Goal: Transaction & Acquisition: Purchase product/service

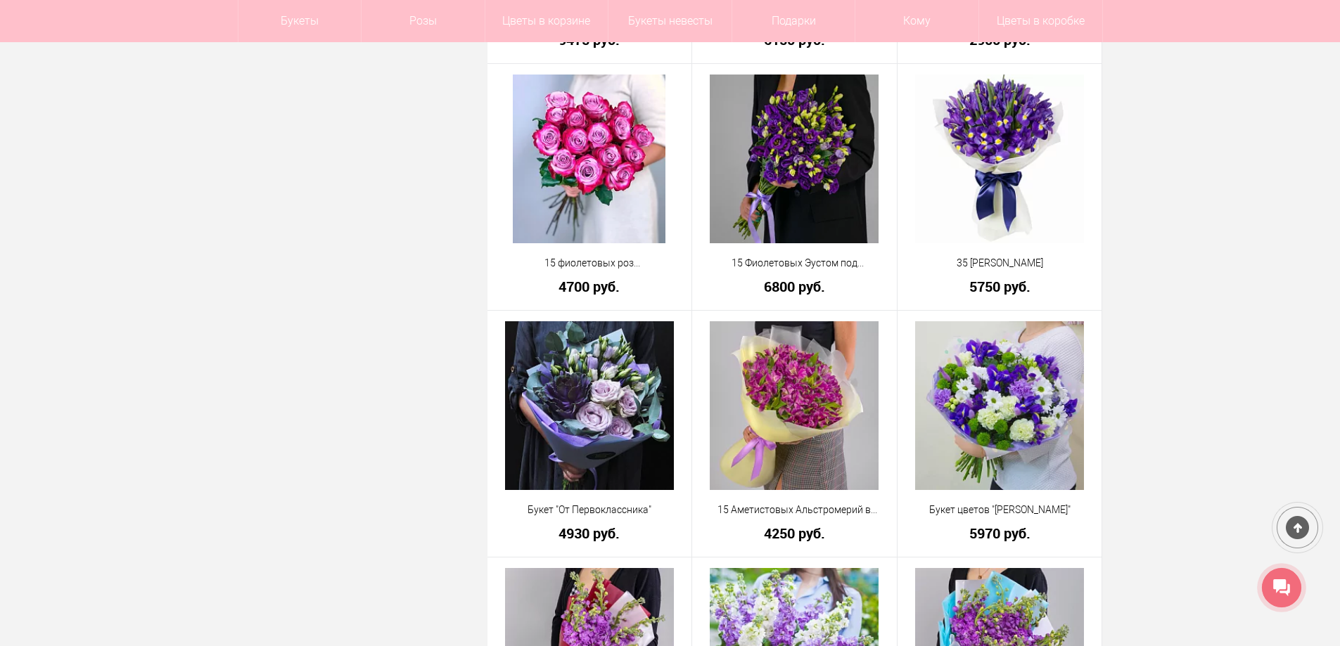
scroll to position [3025, 0]
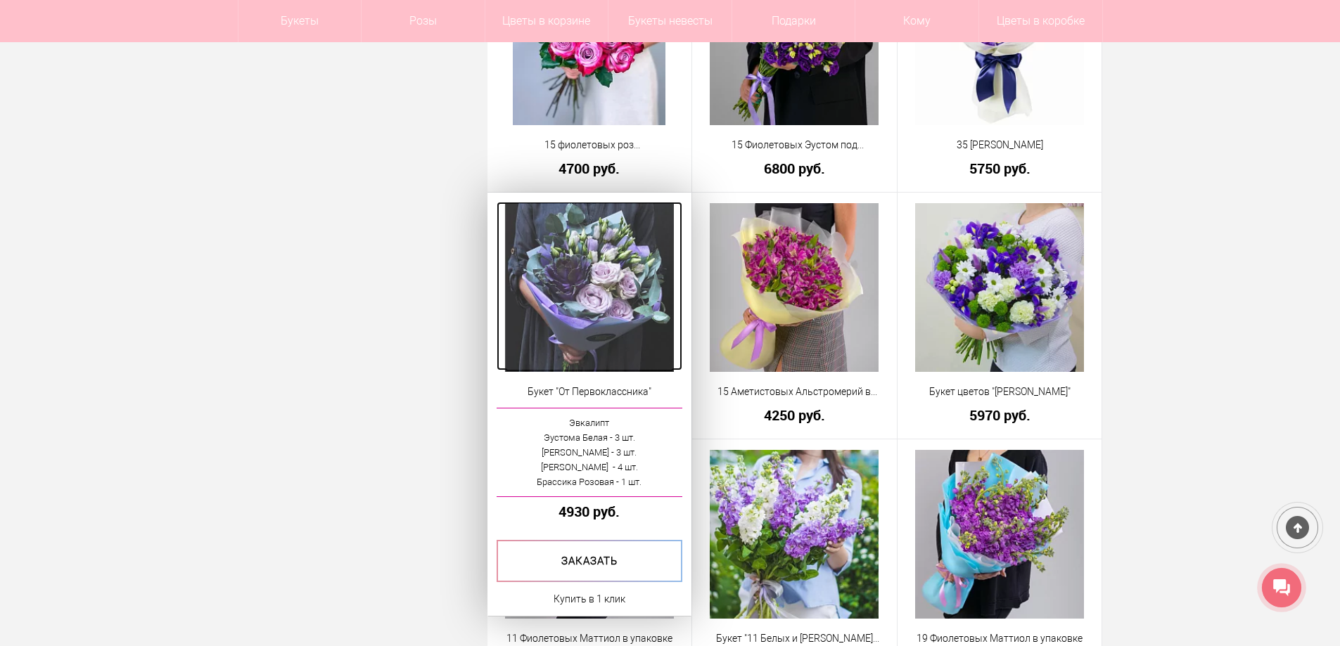
click at [603, 264] on img at bounding box center [589, 287] width 169 height 169
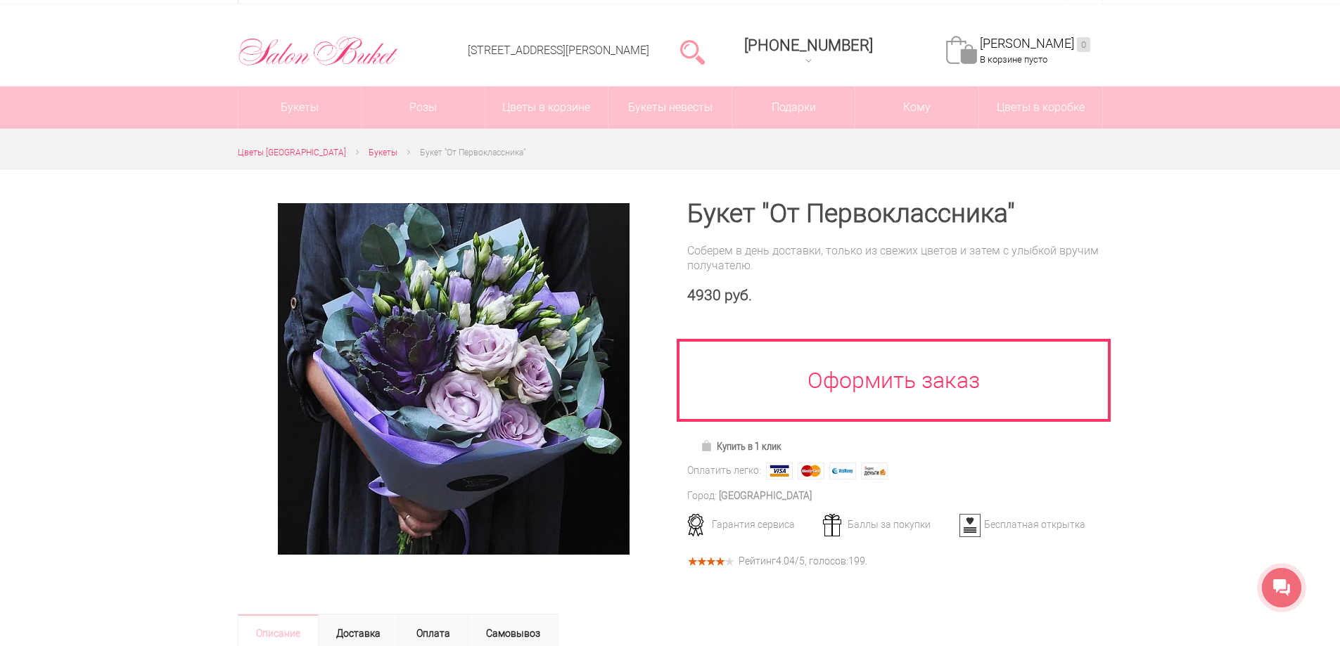
scroll to position [70, 0]
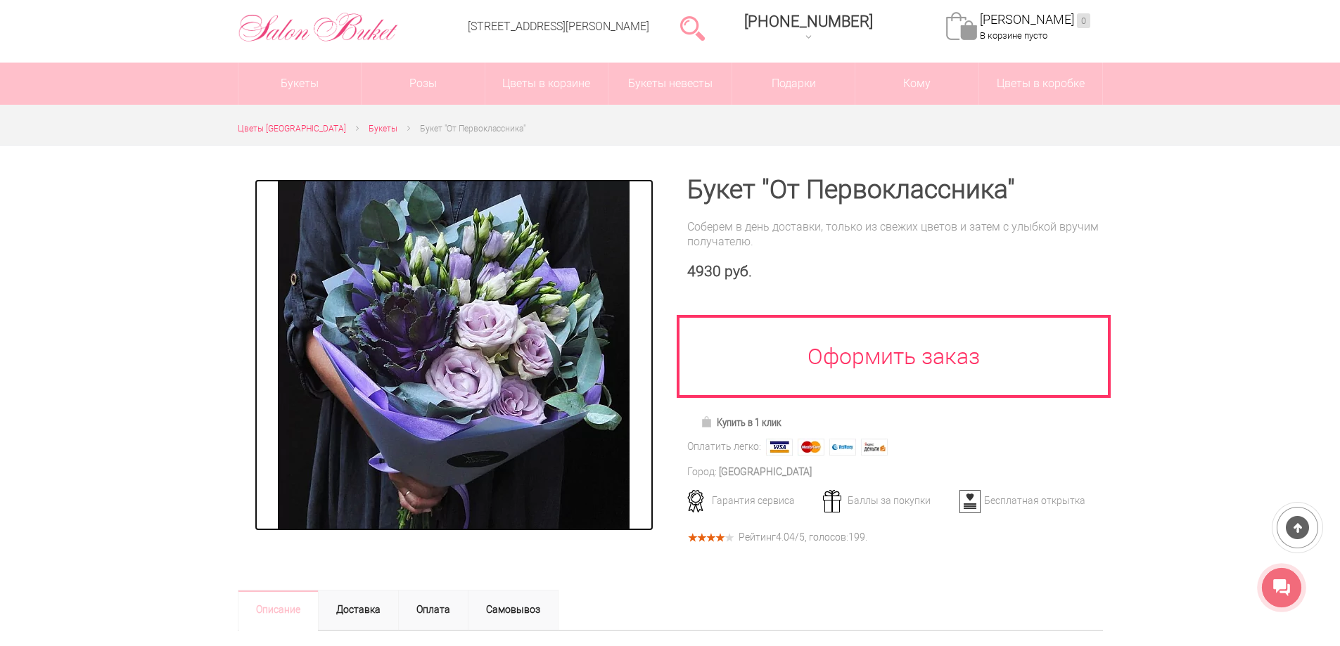
click at [461, 345] on img at bounding box center [454, 355] width 352 height 352
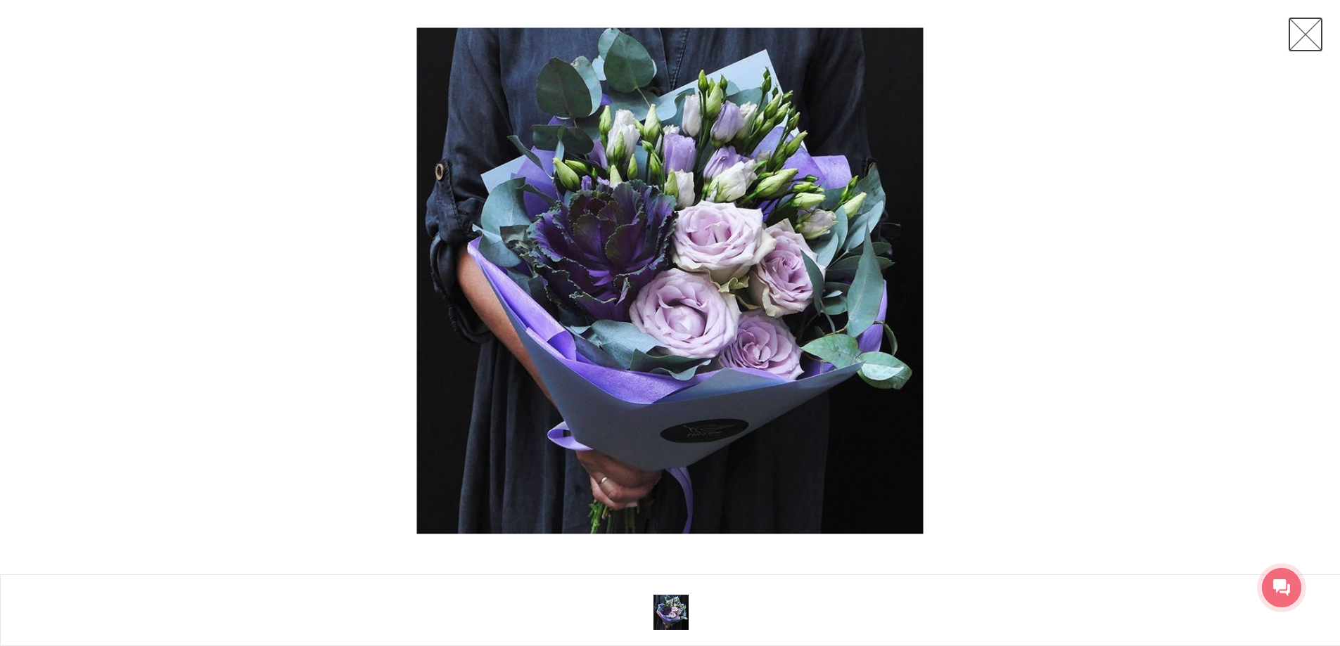
click at [1313, 34] on link at bounding box center [1305, 34] width 35 height 35
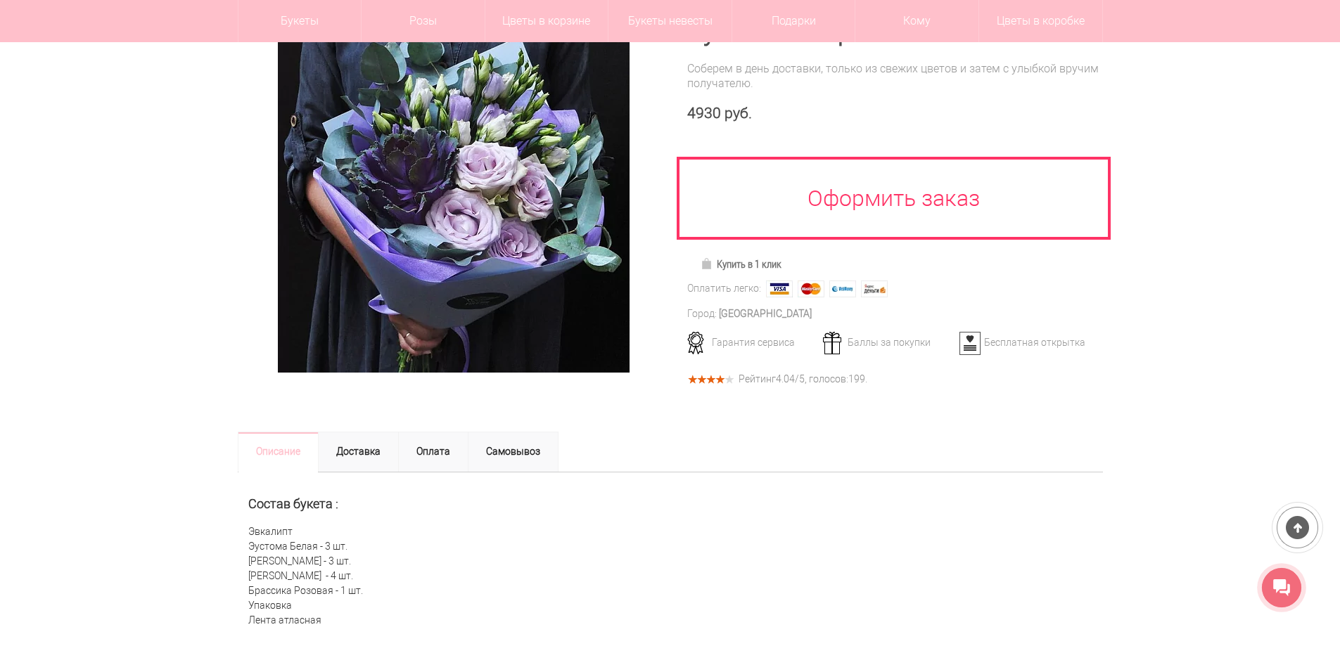
scroll to position [211, 0]
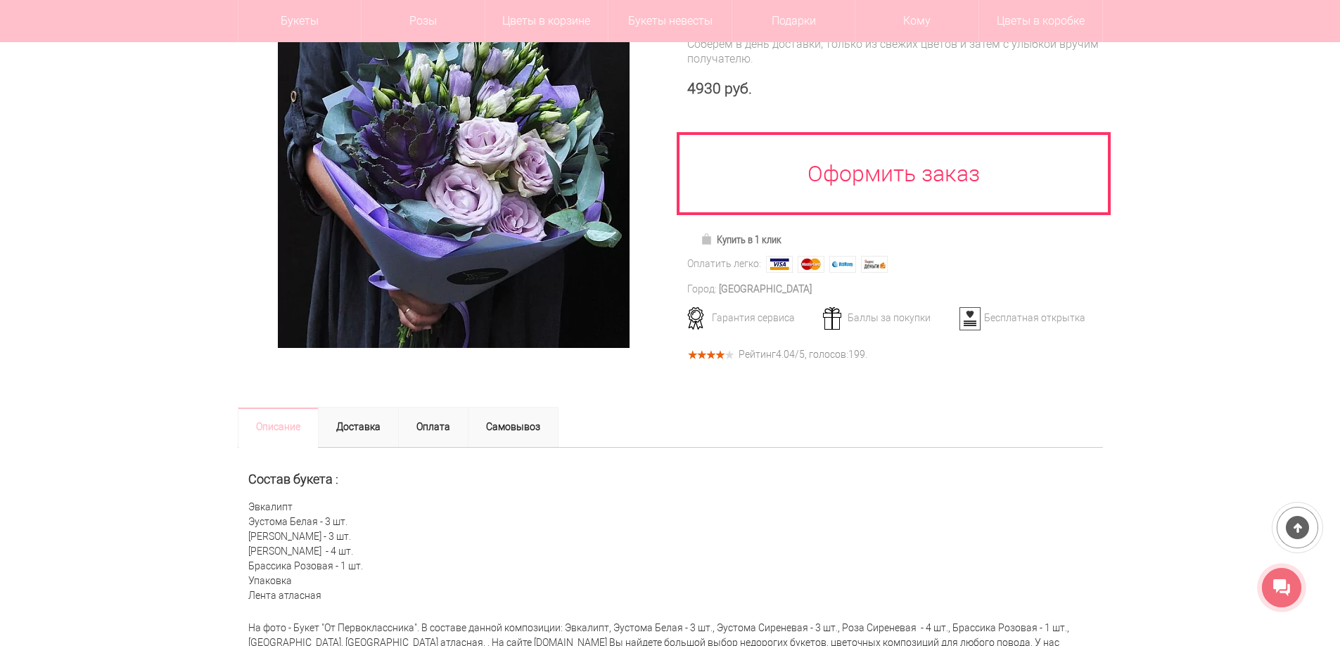
drag, startPoint x: 338, startPoint y: 566, endPoint x: 369, endPoint y: 566, distance: 31.0
click at [369, 566] on div "Состав букета : Эвкалипт Эустома Белая - 3 шт. Эустома Сиреневая - 3 шт. Роза С…" at bounding box center [670, 531] width 865 height 167
click at [371, 568] on div "Состав букета : Эвкалипт Эустома Белая - 3 шт. Эустома Сиреневая - 3 шт. Роза С…" at bounding box center [670, 531] width 865 height 167
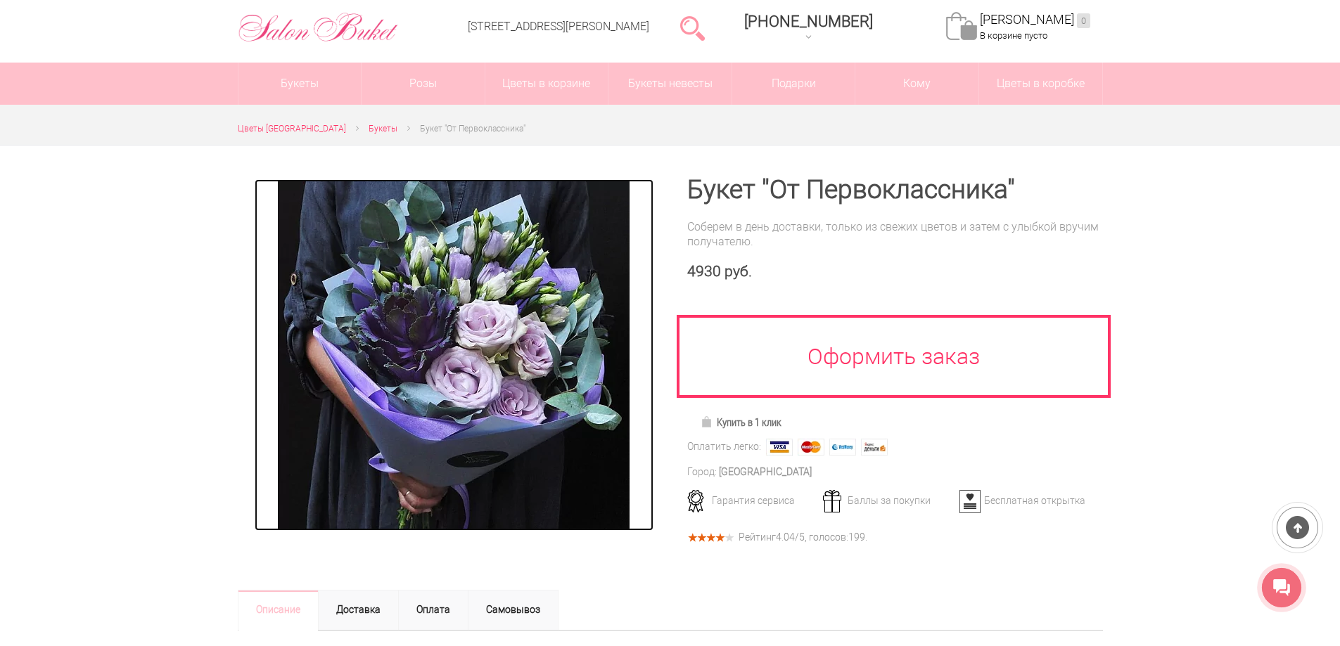
click at [473, 313] on img at bounding box center [454, 355] width 352 height 352
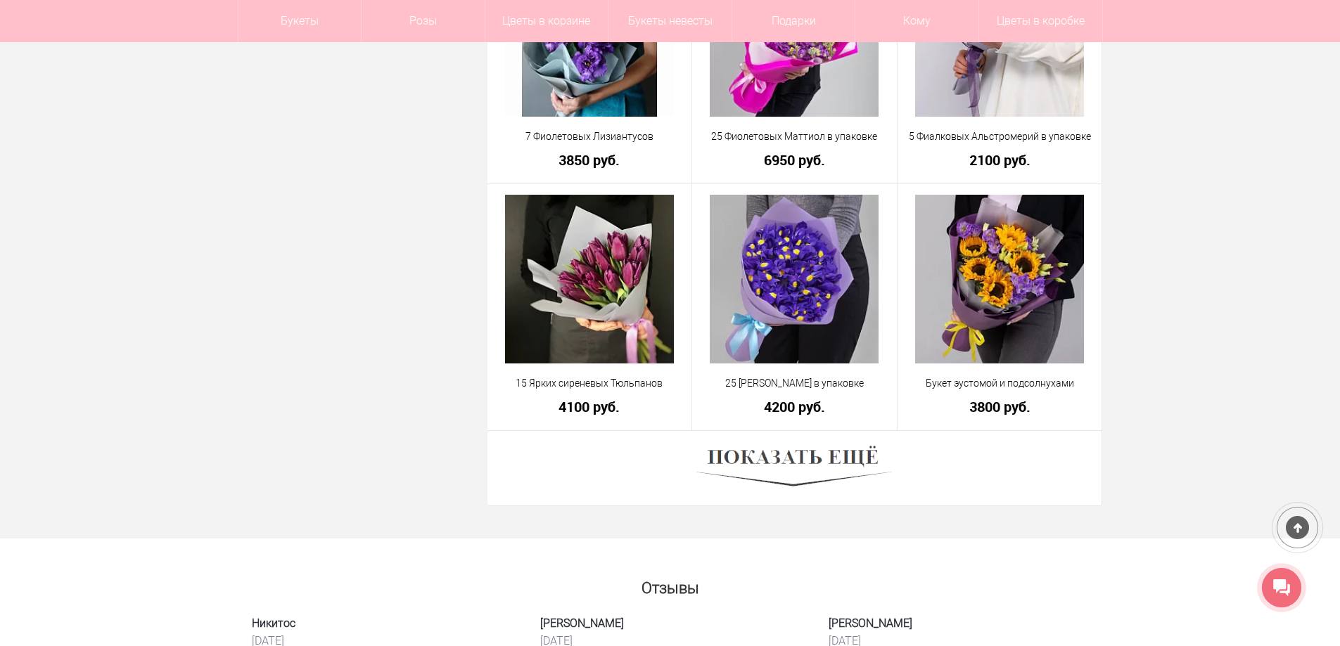
scroll to position [3798, 0]
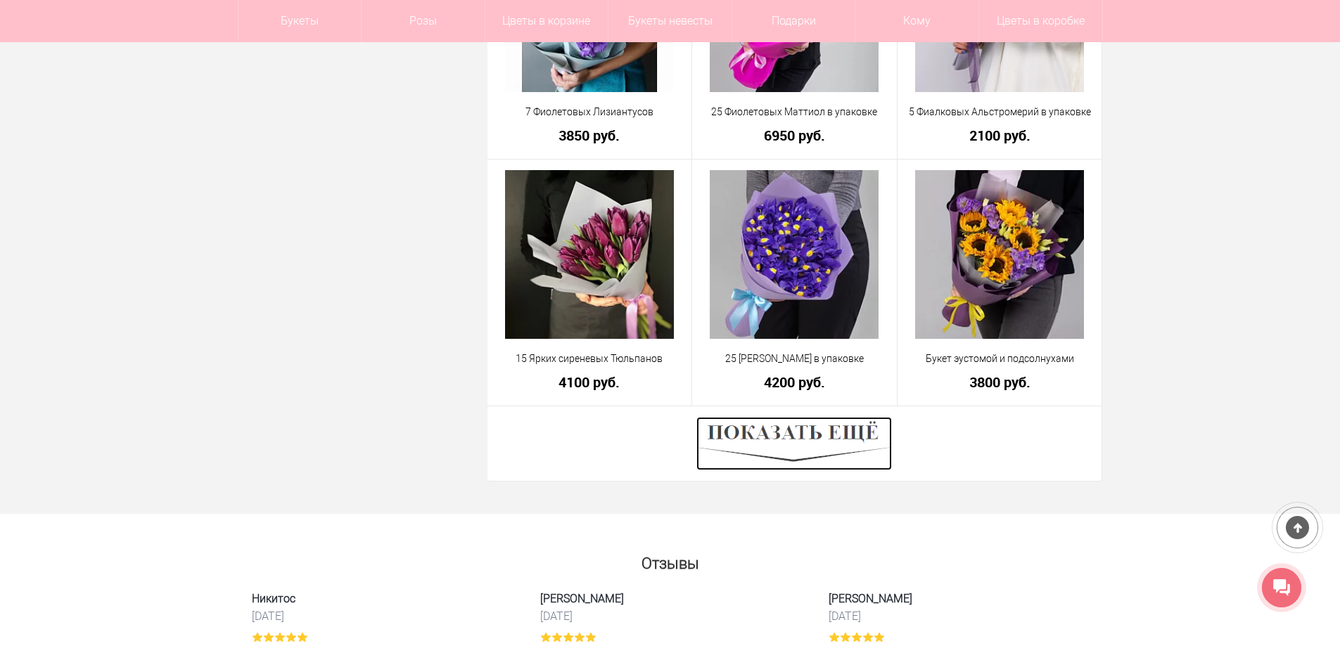
click at [723, 435] on img at bounding box center [794, 443] width 196 height 53
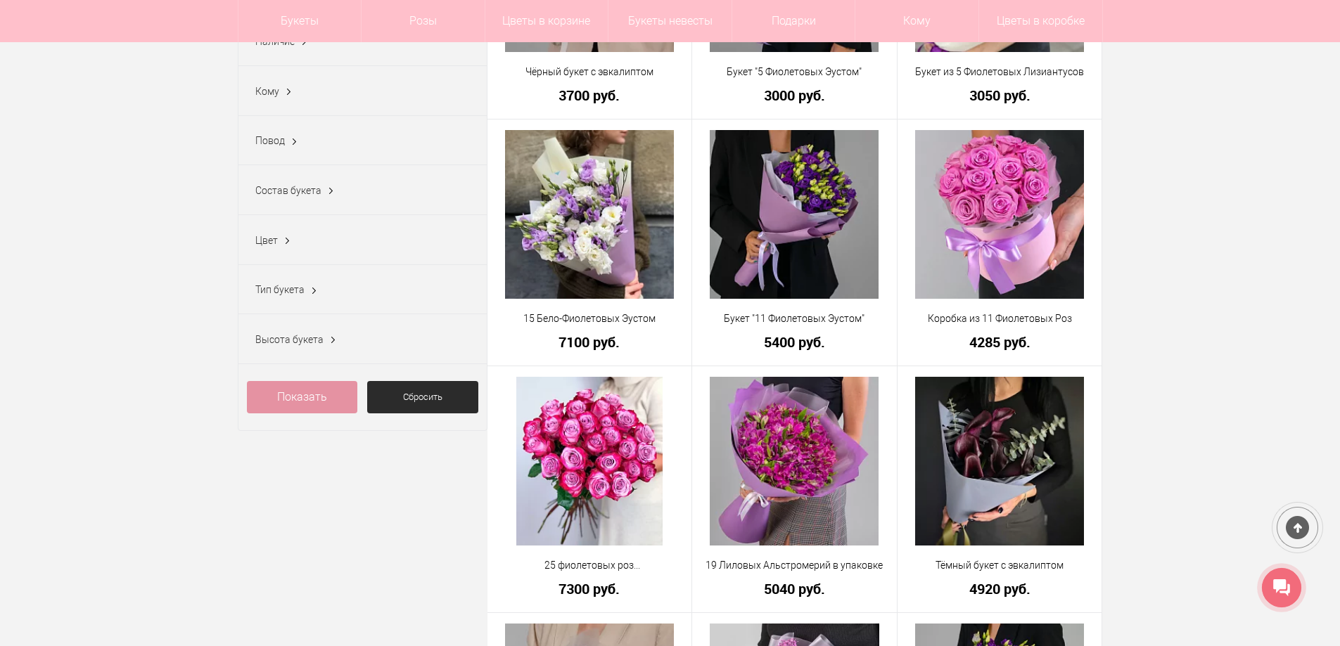
scroll to position [0, 0]
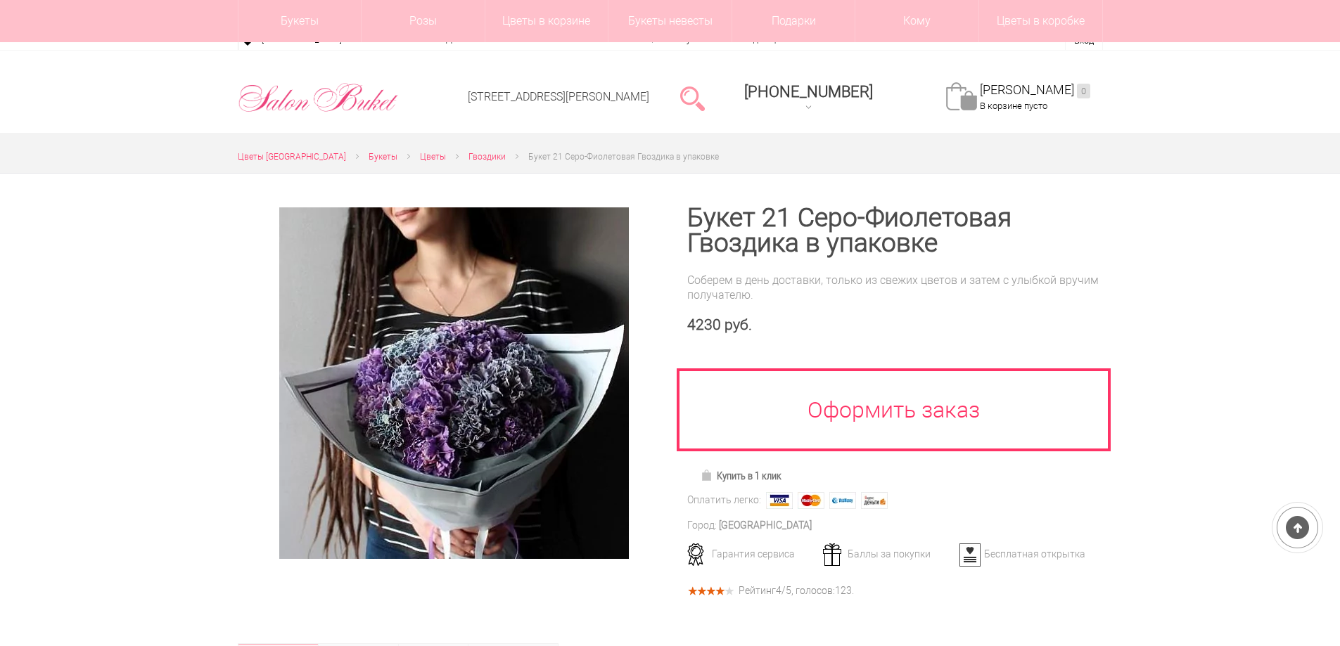
scroll to position [141, 0]
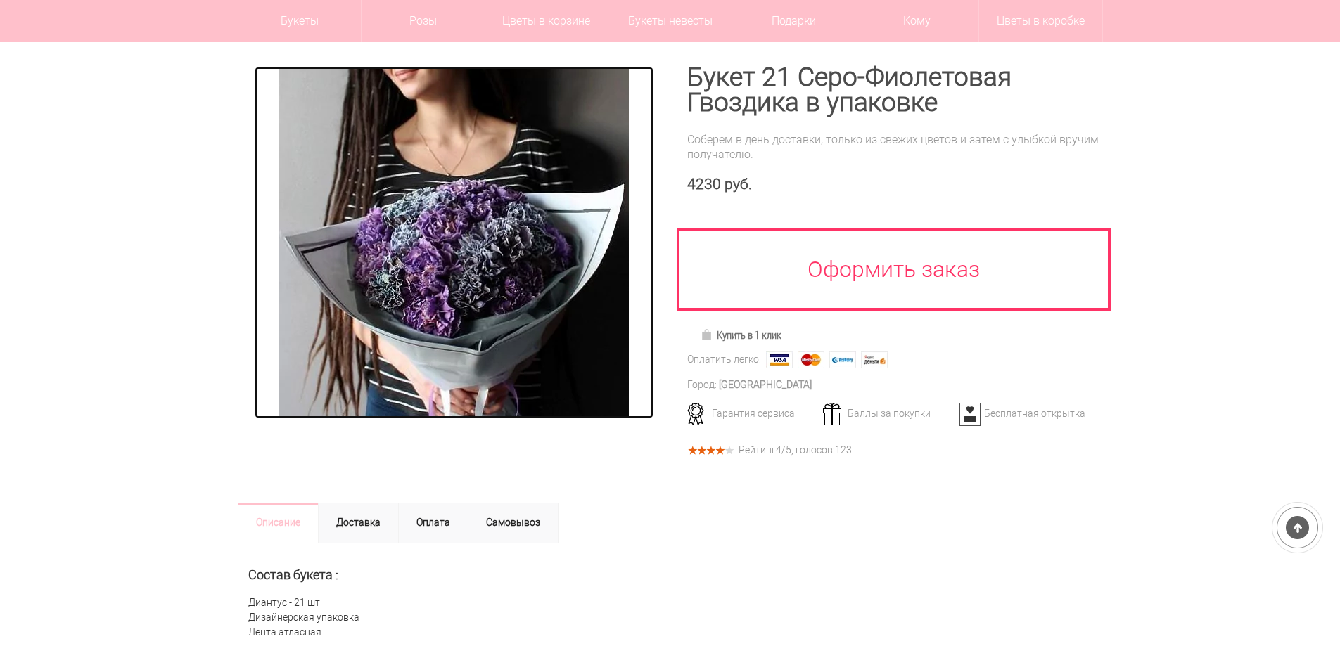
click at [476, 277] on img at bounding box center [454, 243] width 350 height 352
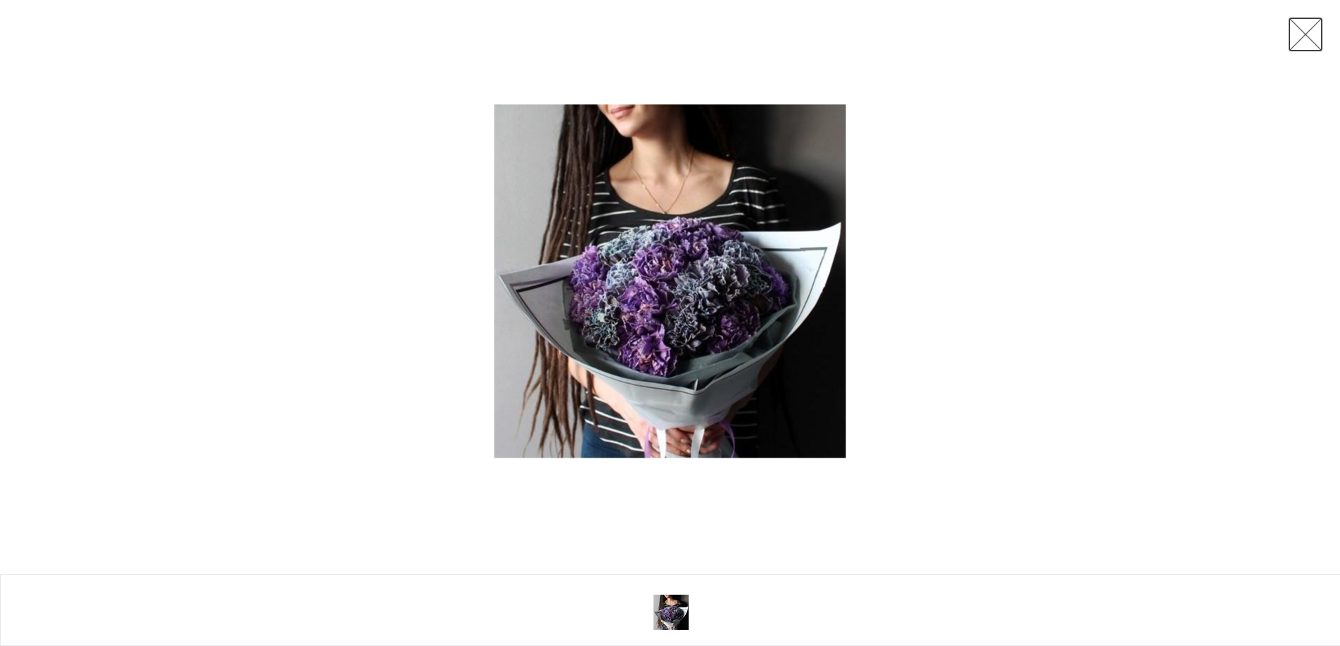
click at [1317, 28] on link at bounding box center [1305, 34] width 35 height 35
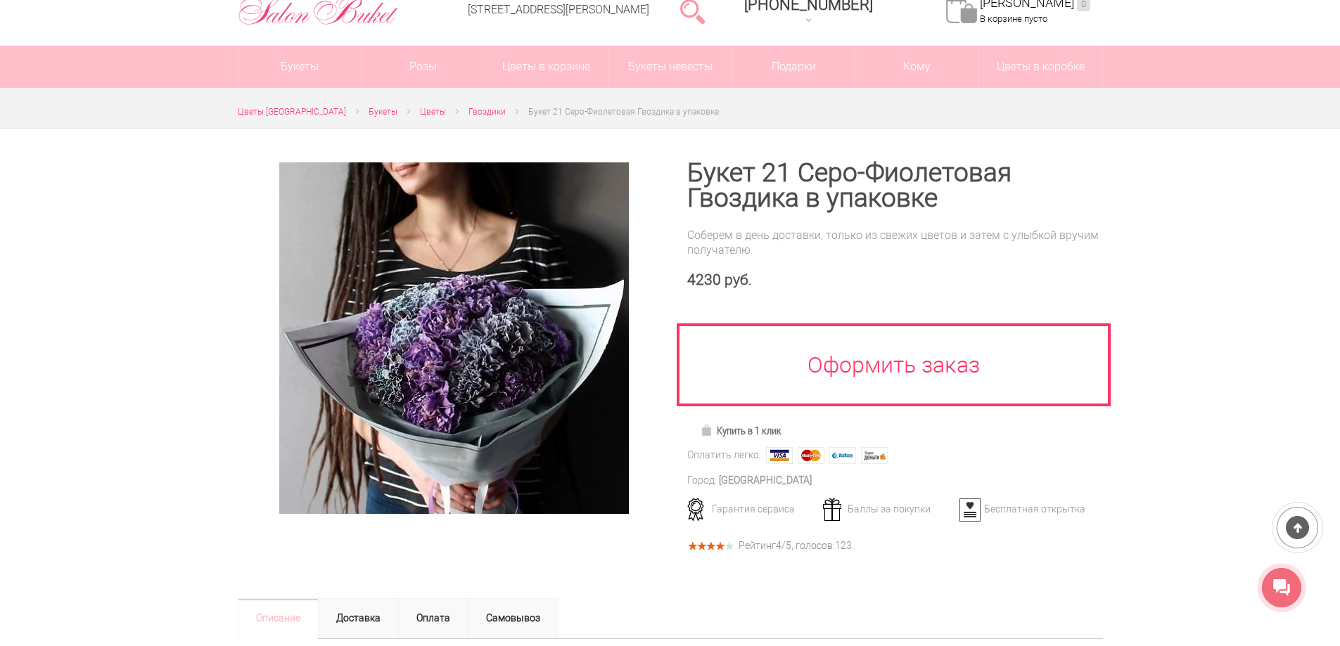
scroll to position [0, 0]
